Goal: Communication & Community: Answer question/provide support

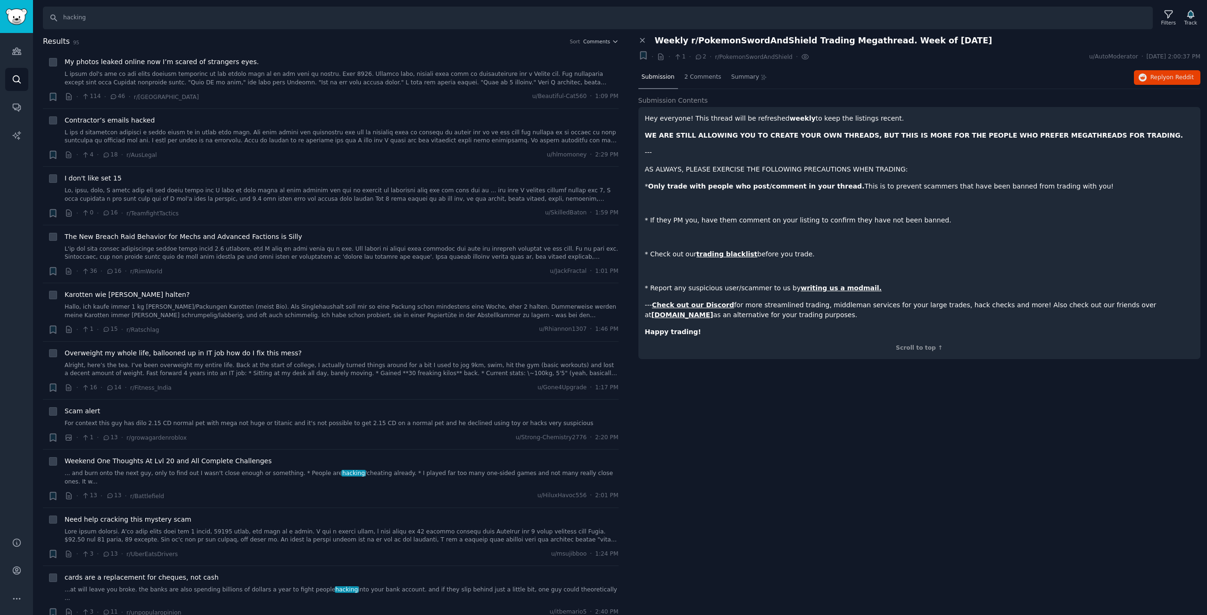
scroll to position [1556, 0]
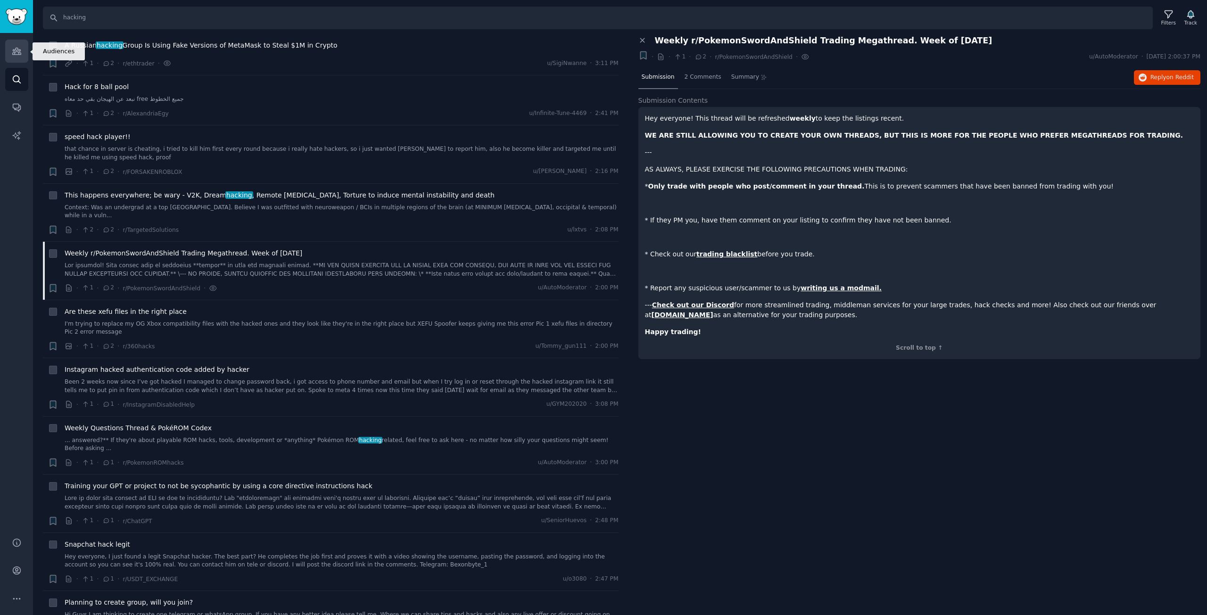
click at [23, 51] on link "Audiences" at bounding box center [16, 51] width 23 height 23
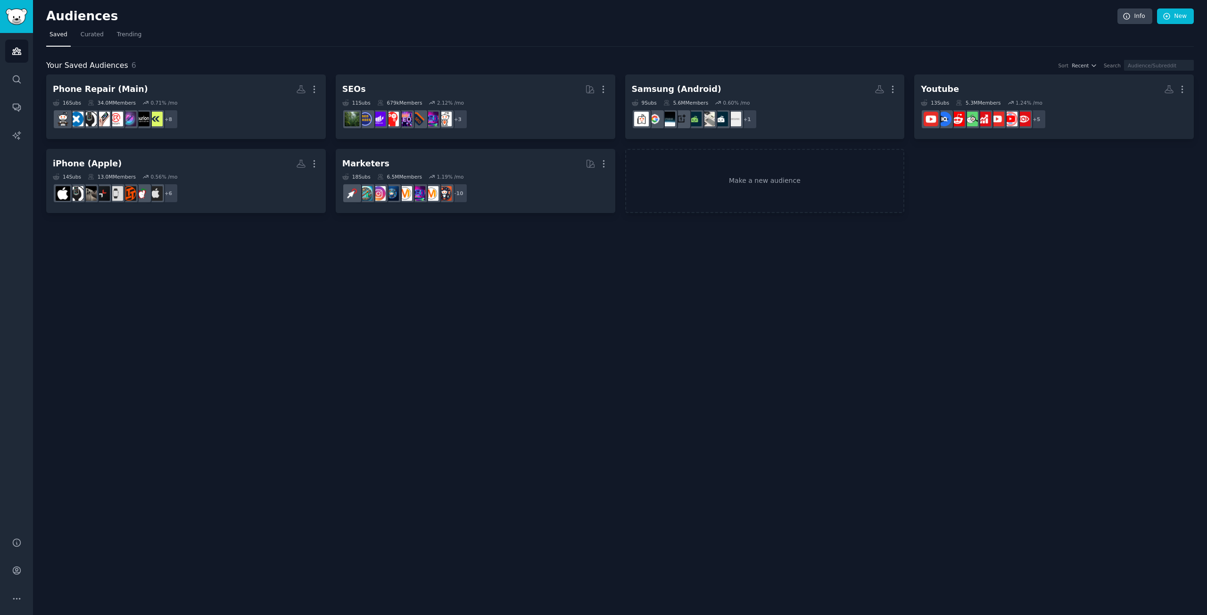
click at [269, 347] on div "Audiences Info New Saved Curated Trending Your Saved Audiences 6 Sort Recent Se…" at bounding box center [620, 307] width 1174 height 615
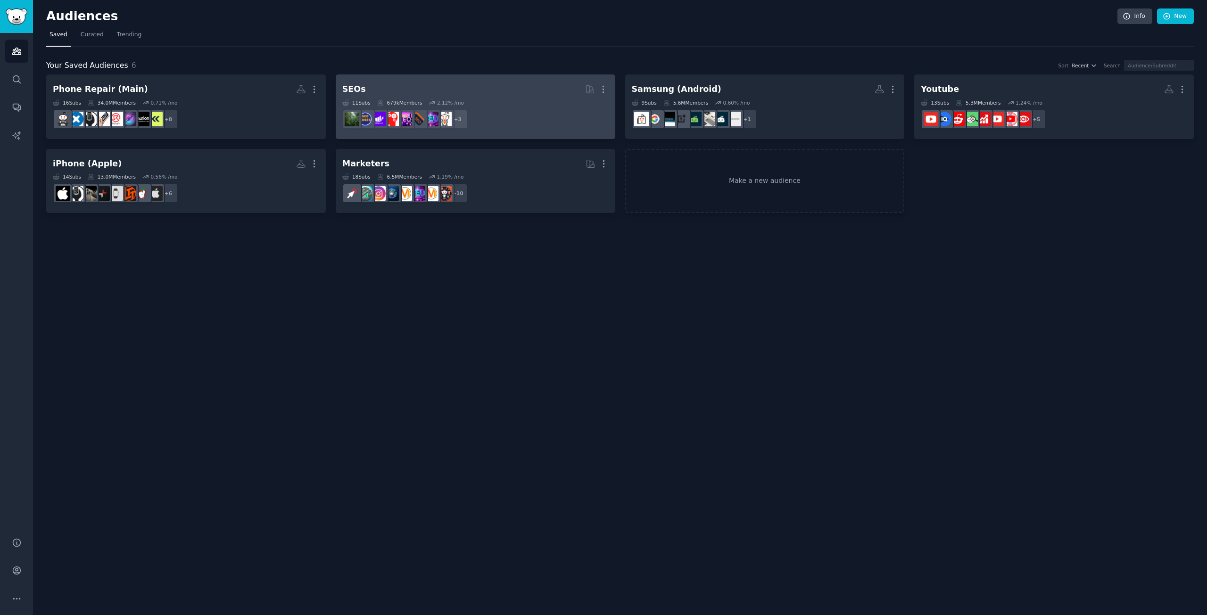
click at [519, 102] on div "11 Sub s 679k Members 2.12 % /mo" at bounding box center [475, 102] width 266 height 7
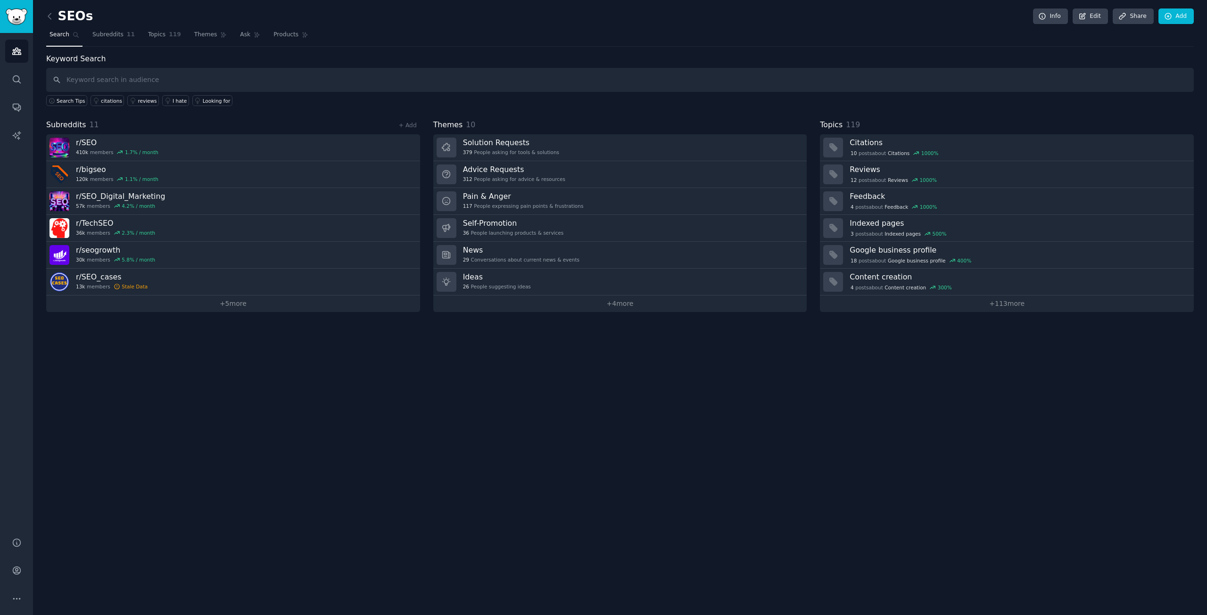
click at [380, 430] on div "SEOs Info Edit Share Add Search Subreddits 11 Topics 119 Themes Ask Products Ke…" at bounding box center [620, 307] width 1174 height 615
click at [580, 154] on link "Solution Requests 379 People asking for tools & solutions" at bounding box center [620, 147] width 374 height 27
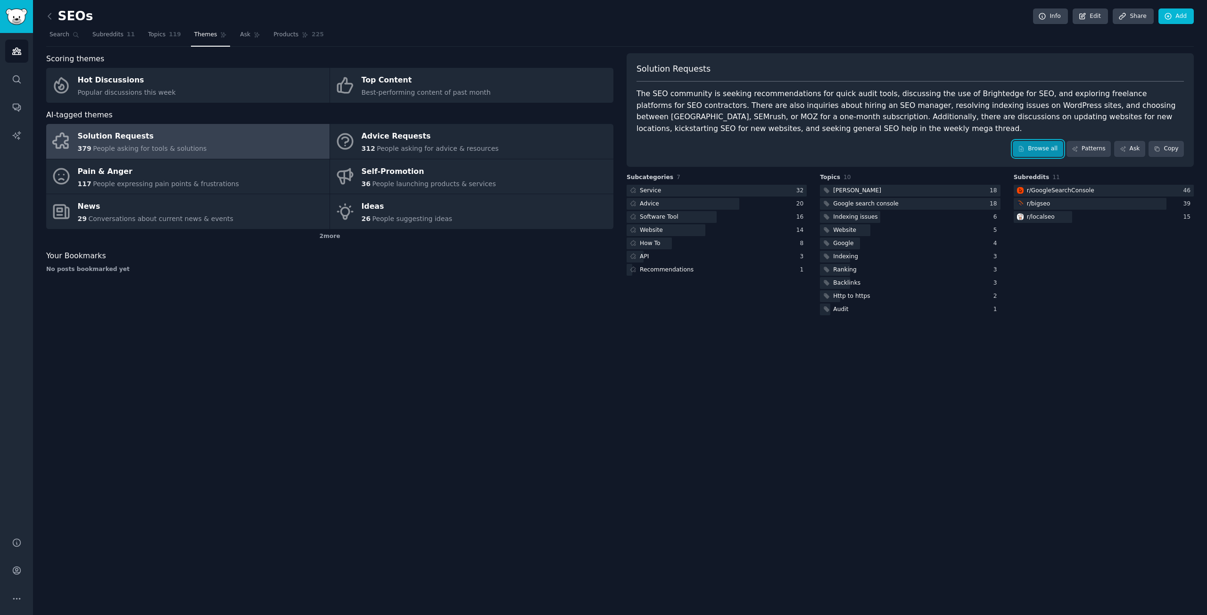
click at [1040, 150] on link "Browse all" at bounding box center [1038, 149] width 50 height 16
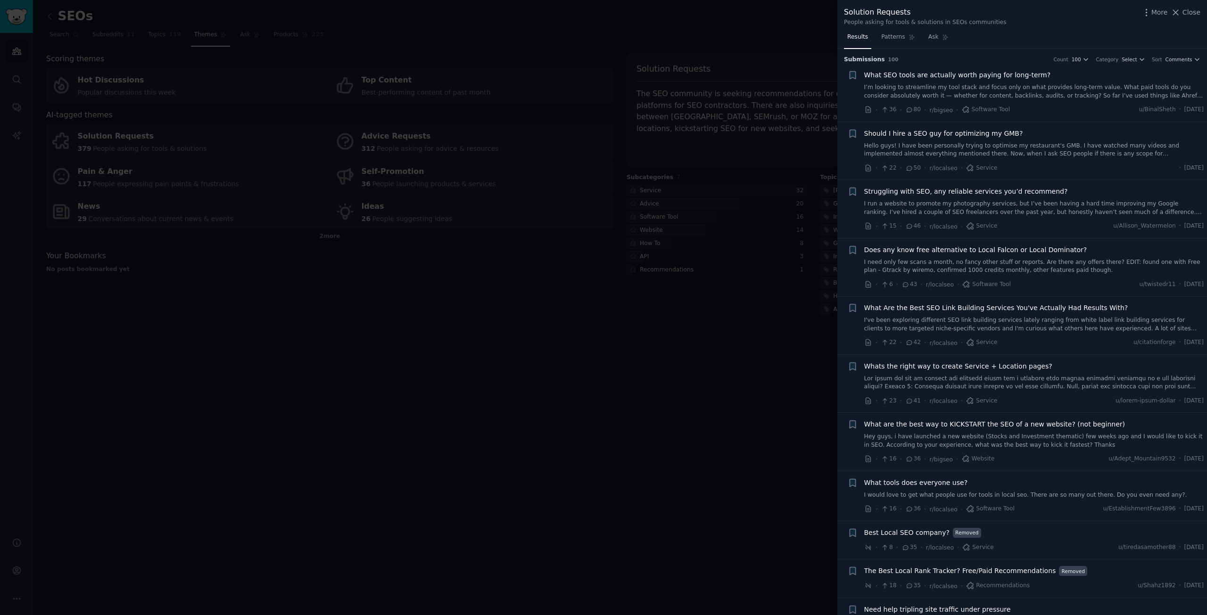
click at [972, 78] on span "What SEO tools are actually worth paying for long-term?" at bounding box center [957, 75] width 187 height 10
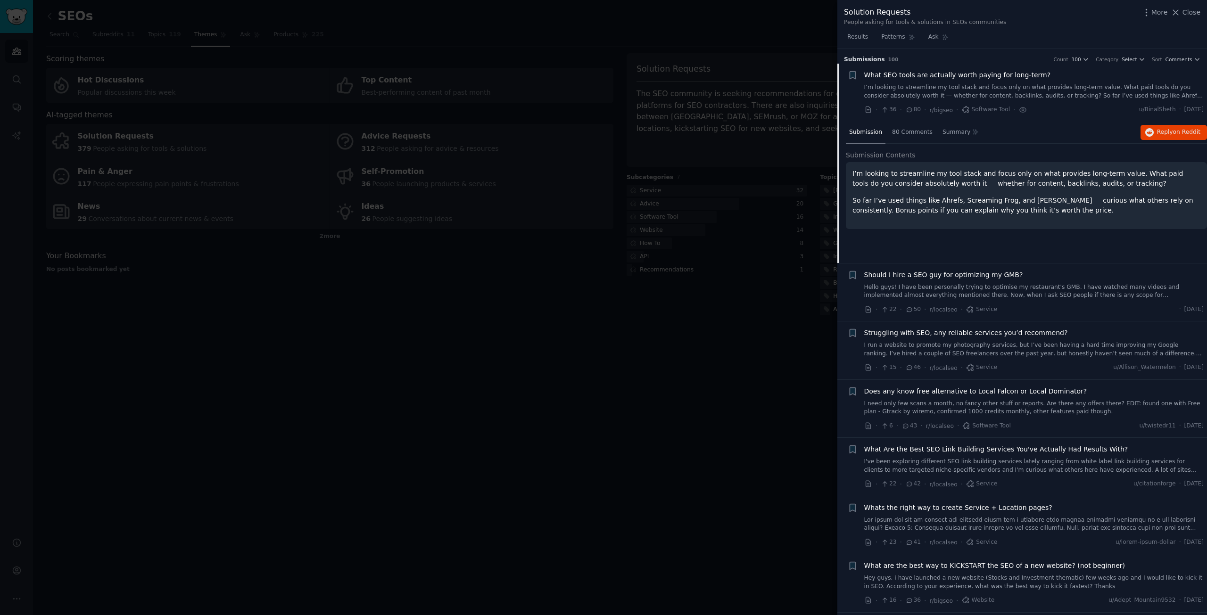
scroll to position [15, 0]
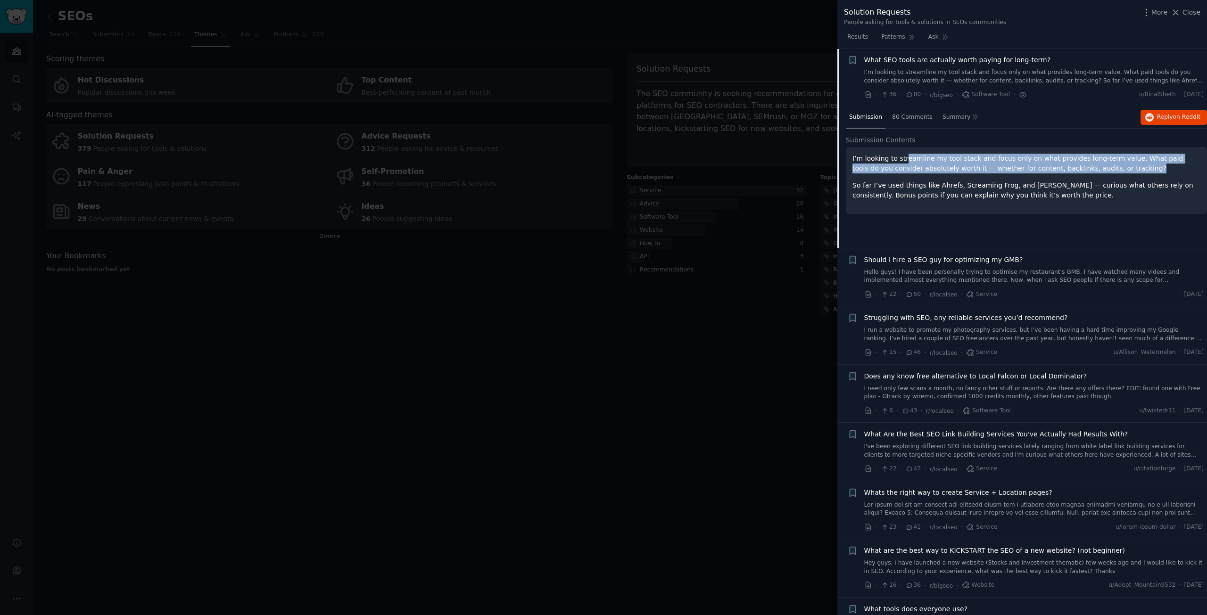
drag, startPoint x: 906, startPoint y: 158, endPoint x: 1128, endPoint y: 170, distance: 221.9
click at [1128, 170] on p "I’m looking to streamline my tool stack and focus only on what provides long-te…" at bounding box center [1027, 164] width 348 height 20
drag, startPoint x: 1088, startPoint y: 157, endPoint x: 1136, endPoint y: 167, distance: 49.2
click at [1136, 167] on p "I’m looking to streamline my tool stack and focus only on what provides long-te…" at bounding box center [1027, 164] width 348 height 20
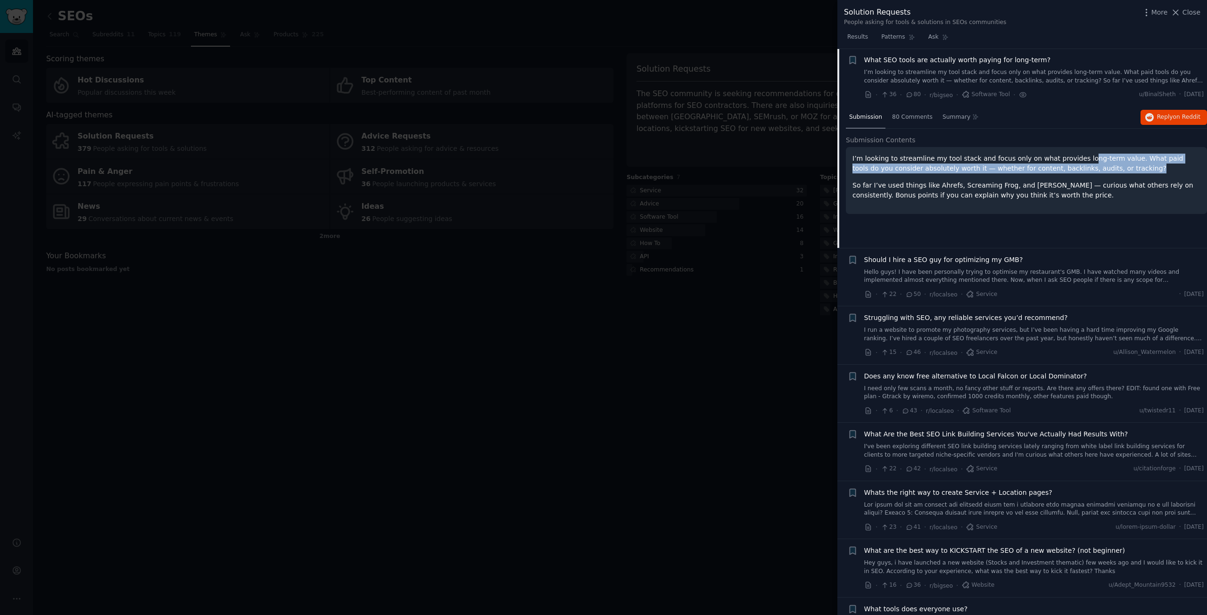
click at [1136, 167] on p "I’m looking to streamline my tool stack and focus only on what provides long-te…" at bounding box center [1027, 164] width 348 height 20
drag, startPoint x: 915, startPoint y: 169, endPoint x: 1132, endPoint y: 168, distance: 216.9
click at [1132, 168] on p "I’m looking to streamline my tool stack and focus only on what provides long-te…" at bounding box center [1027, 164] width 348 height 20
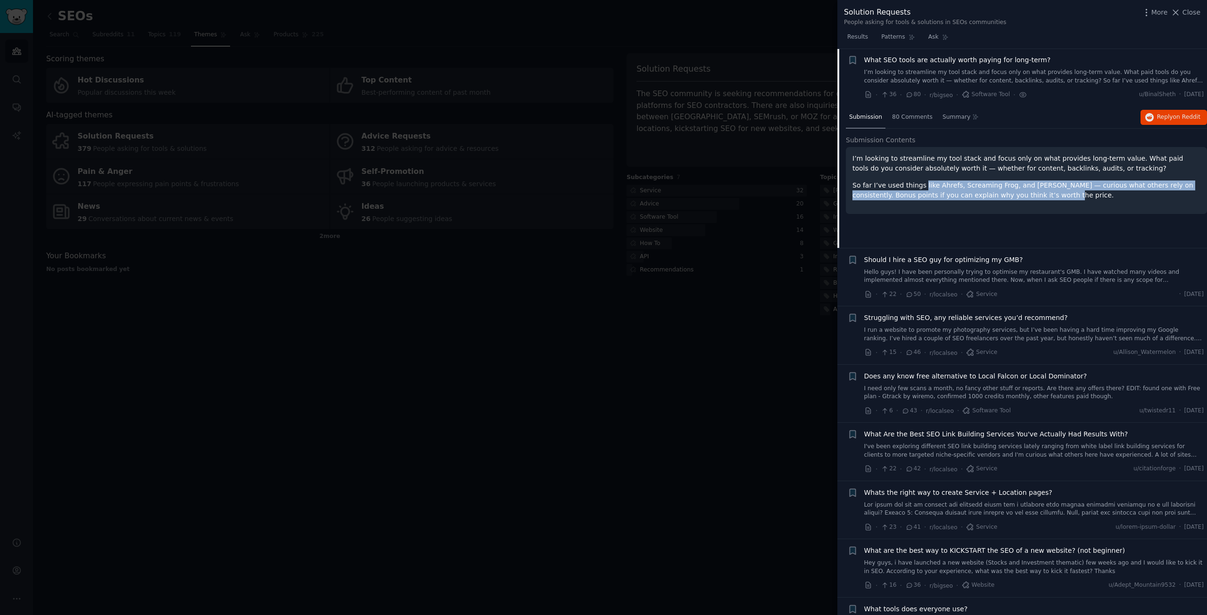
drag, startPoint x: 923, startPoint y: 188, endPoint x: 1056, endPoint y: 203, distance: 133.4
click at [1056, 203] on div "I’m looking to streamline my tool stack and focus only on what provides long-te…" at bounding box center [1026, 180] width 361 height 67
drag, startPoint x: 878, startPoint y: 185, endPoint x: 1065, endPoint y: 196, distance: 187.5
click at [1065, 196] on p "So far I’ve used things like Ahrefs, Screaming Frog, and [PERSON_NAME] — curiou…" at bounding box center [1027, 191] width 348 height 20
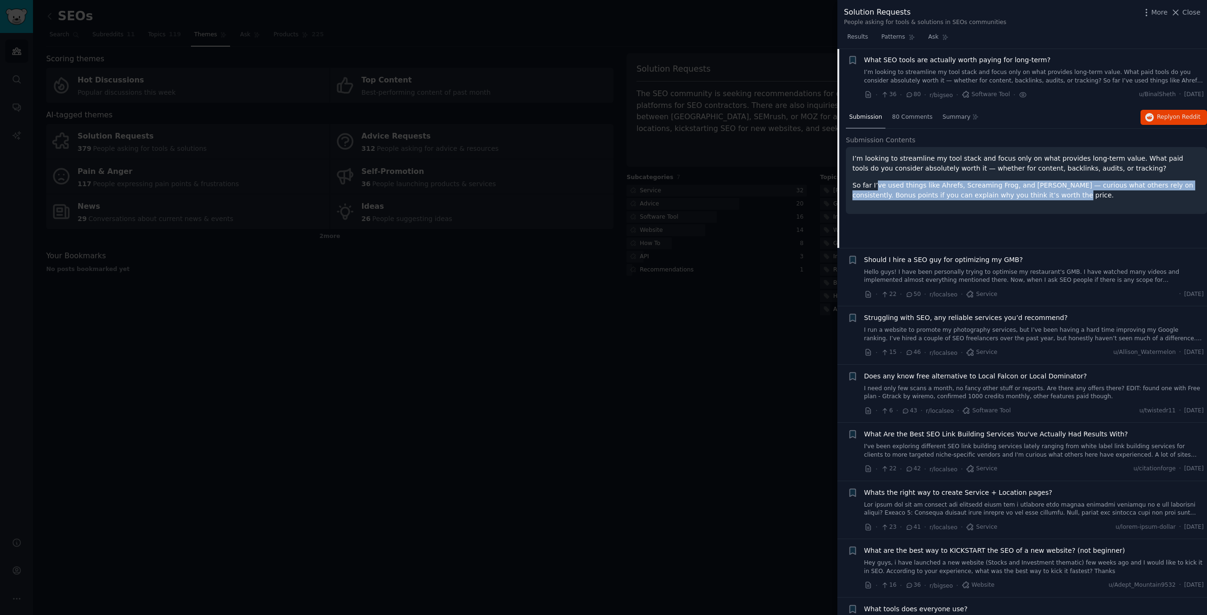
click at [1065, 196] on p "So far I’ve used things like Ahrefs, Screaming Frog, and [PERSON_NAME] — curiou…" at bounding box center [1027, 191] width 348 height 20
drag, startPoint x: 1057, startPoint y: 184, endPoint x: 1070, endPoint y: 205, distance: 24.8
click at [1070, 205] on div "I’m looking to streamline my tool stack and focus only on what provides long-te…" at bounding box center [1026, 180] width 361 height 67
drag, startPoint x: 897, startPoint y: 192, endPoint x: 1110, endPoint y: 190, distance: 213.1
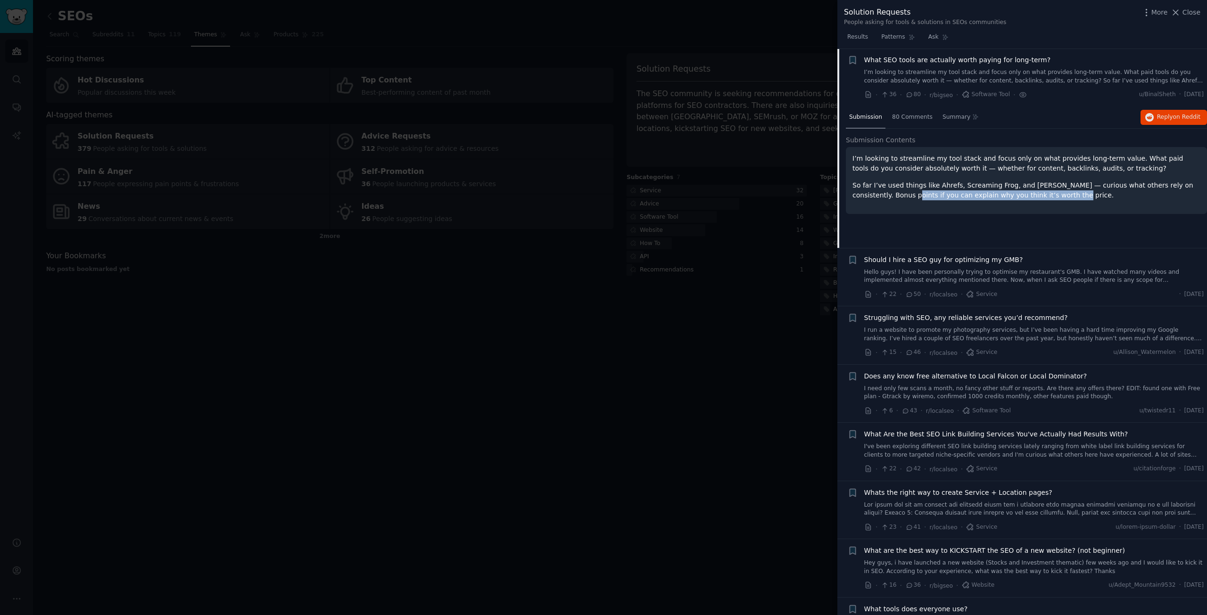
click at [1110, 190] on p "So far I’ve used things like Ahrefs, Screaming Frog, and [PERSON_NAME] — curiou…" at bounding box center [1027, 191] width 348 height 20
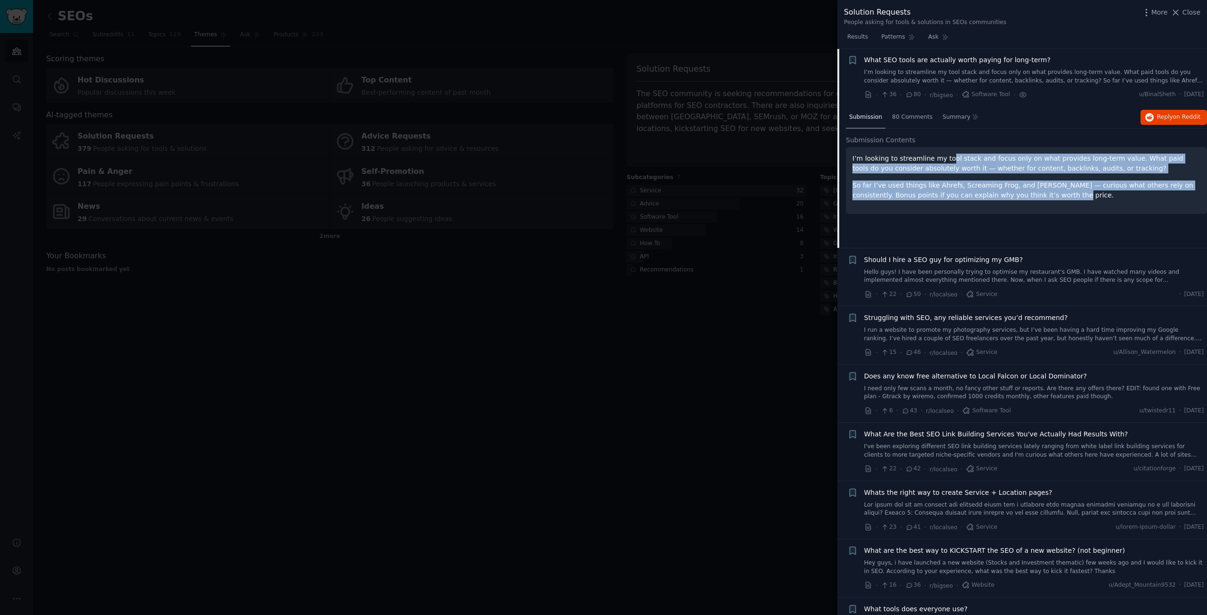
drag, startPoint x: 953, startPoint y: 157, endPoint x: 1069, endPoint y: 199, distance: 123.4
click at [1069, 199] on div "I’m looking to streamline my tool stack and focus only on what provides long-te…" at bounding box center [1027, 177] width 348 height 47
click at [1069, 199] on p "So far I’ve used things like Ahrefs, Screaming Frog, and [PERSON_NAME] — curiou…" at bounding box center [1027, 191] width 348 height 20
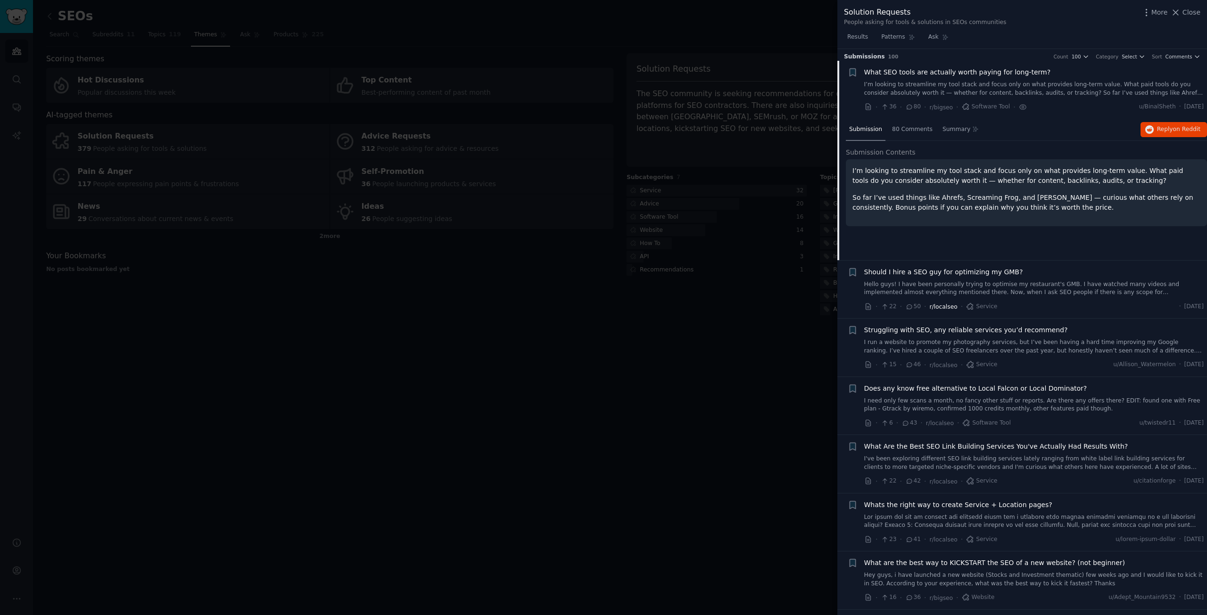
scroll to position [0, 0]
click at [1166, 131] on span "Reply on Reddit" at bounding box center [1178, 132] width 43 height 8
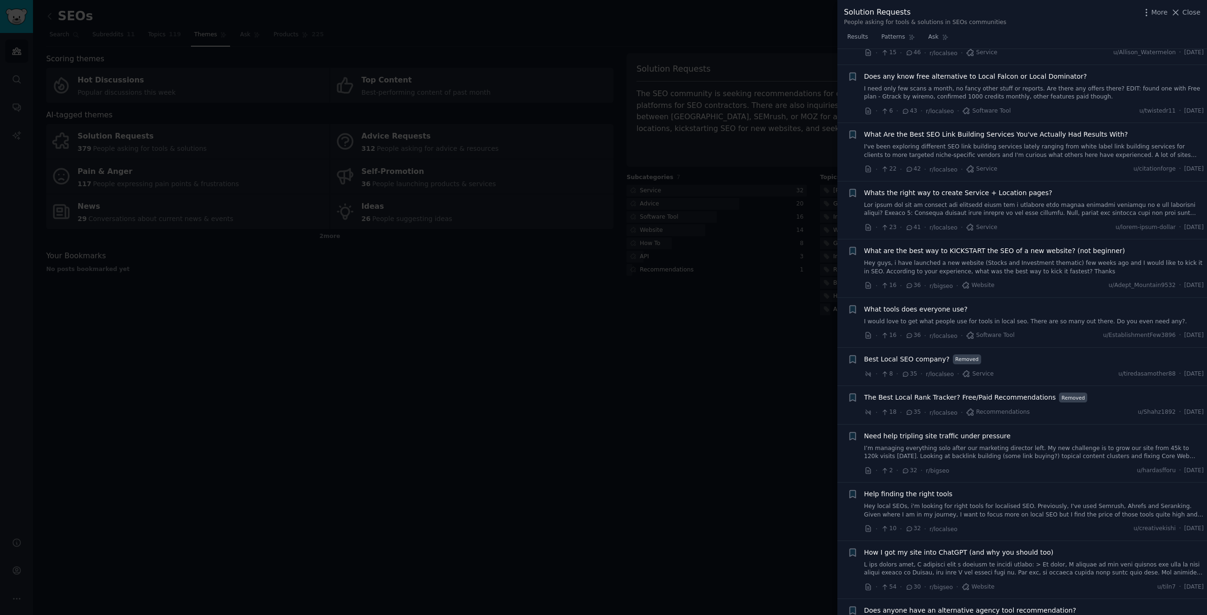
scroll to position [330, 0]
